Goal: Find specific page/section: Find specific page/section

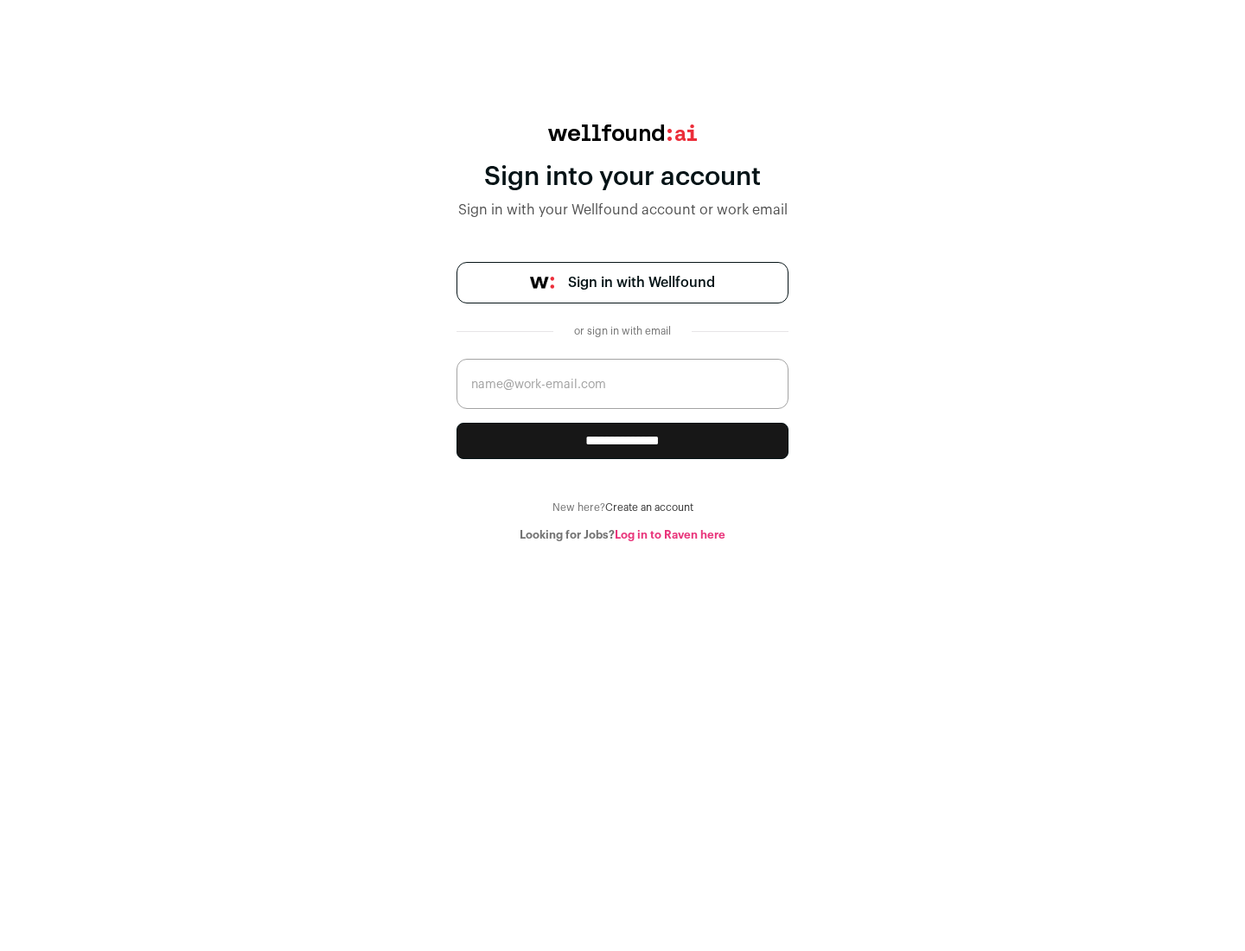
click at [641, 283] on span "Sign in with Wellfound" at bounding box center [641, 282] width 147 height 21
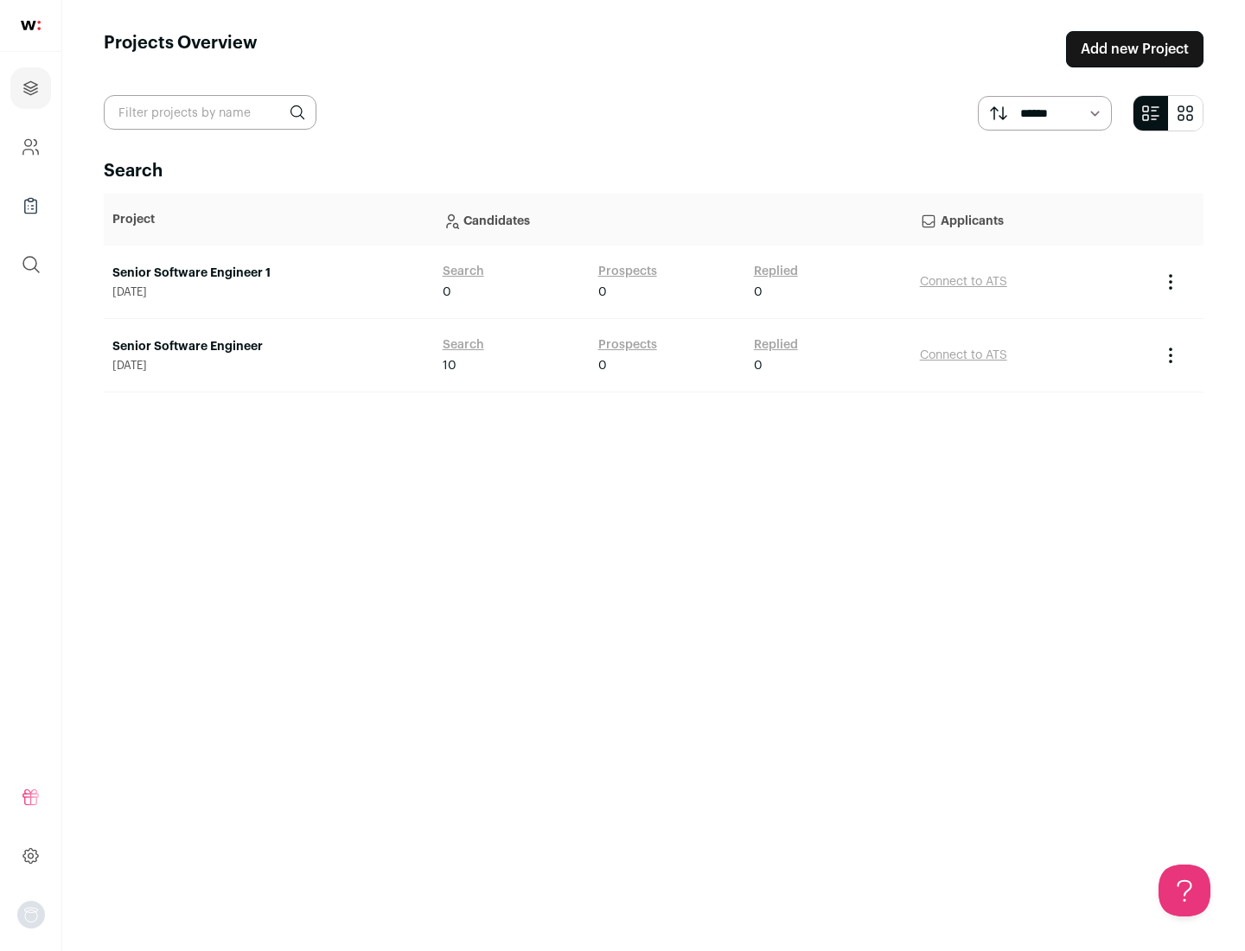
click at [268, 347] on link "Senior Software Engineer" at bounding box center [268, 346] width 313 height 17
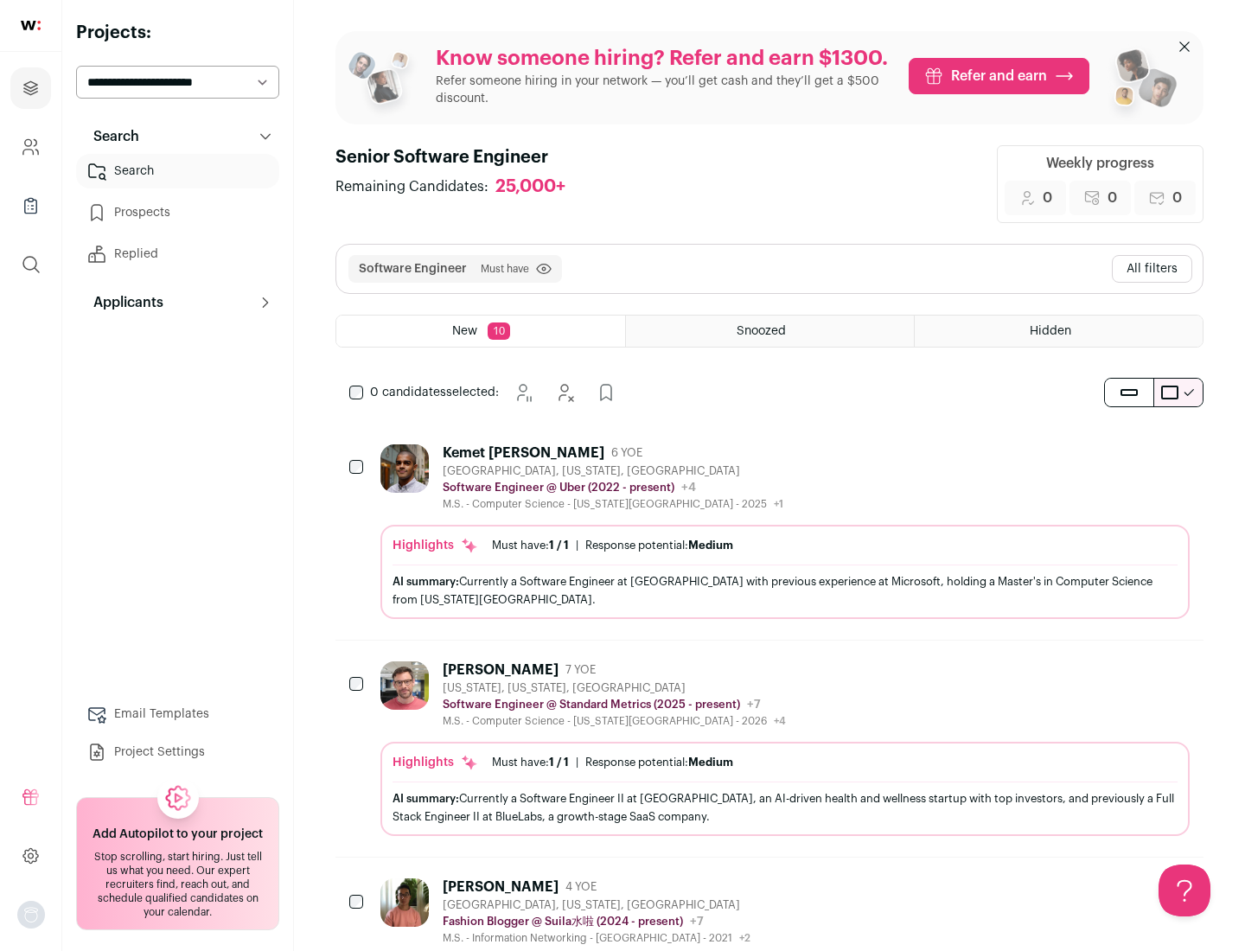
scroll to position [56, 0]
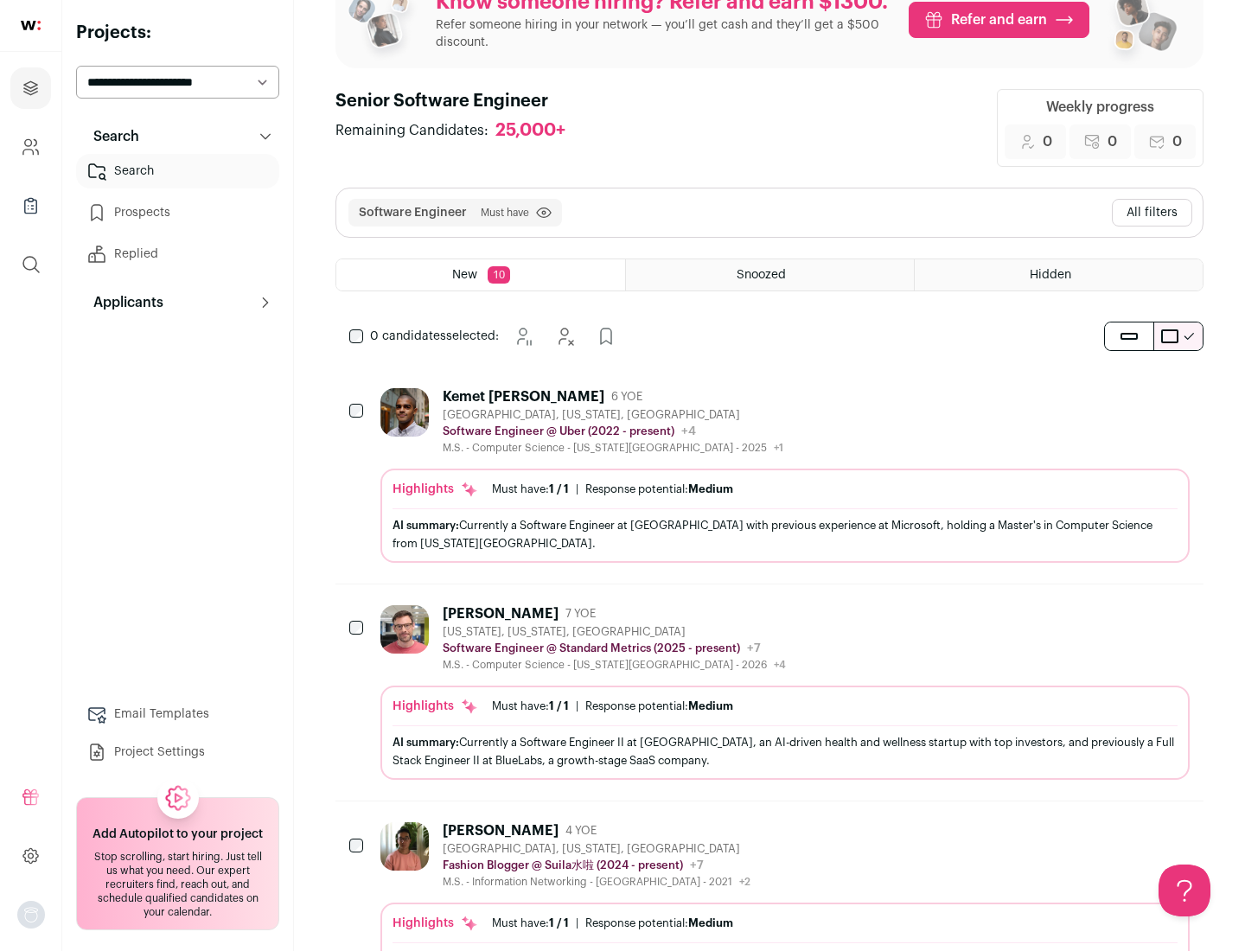
click at [769, 475] on div "Highlights Must have: 1 / 1 How many must haves have been fulfilled? | Response…" at bounding box center [784, 516] width 809 height 94
